Goal: Find contact information: Find contact information

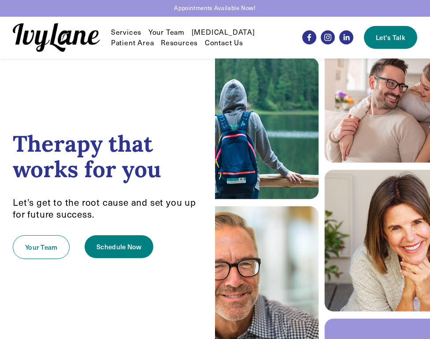
click at [159, 29] on link "Your Team" at bounding box center [166, 32] width 36 height 11
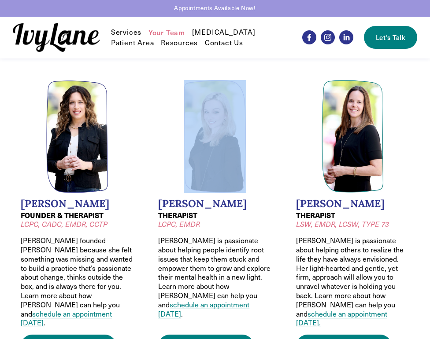
drag, startPoint x: 156, startPoint y: 199, endPoint x: 228, endPoint y: 193, distance: 71.6
click at [228, 193] on li "[PERSON_NAME] THERAPIST LCPC, EMDR [PERSON_NAME] is passionate about helping pe…" at bounding box center [215, 219] width 129 height 293
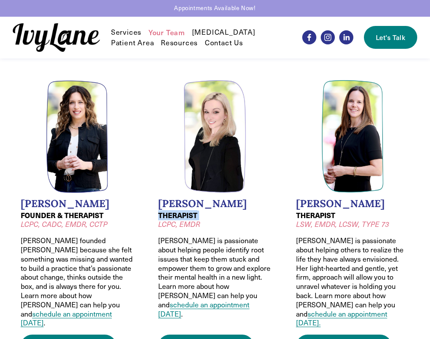
drag, startPoint x: 148, startPoint y: 210, endPoint x: 153, endPoint y: 221, distance: 12.3
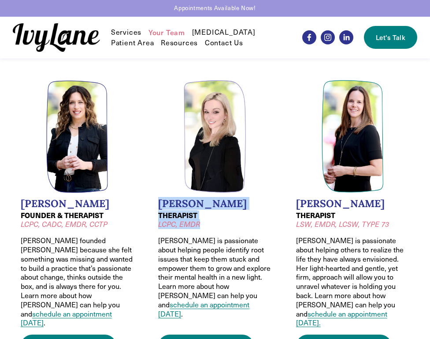
drag, startPoint x: 153, startPoint y: 201, endPoint x: 206, endPoint y: 222, distance: 56.9
click at [206, 222] on li "[PERSON_NAME] THERAPIST LCPC, EMDR [PERSON_NAME] is passionate about helping pe…" at bounding box center [215, 219] width 129 height 293
copy div "[PERSON_NAME] THERAPIST LCPC, EMDR"
click at [313, 40] on icon "Facebook" at bounding box center [309, 37] width 9 height 9
